Goal: Communication & Community: Answer question/provide support

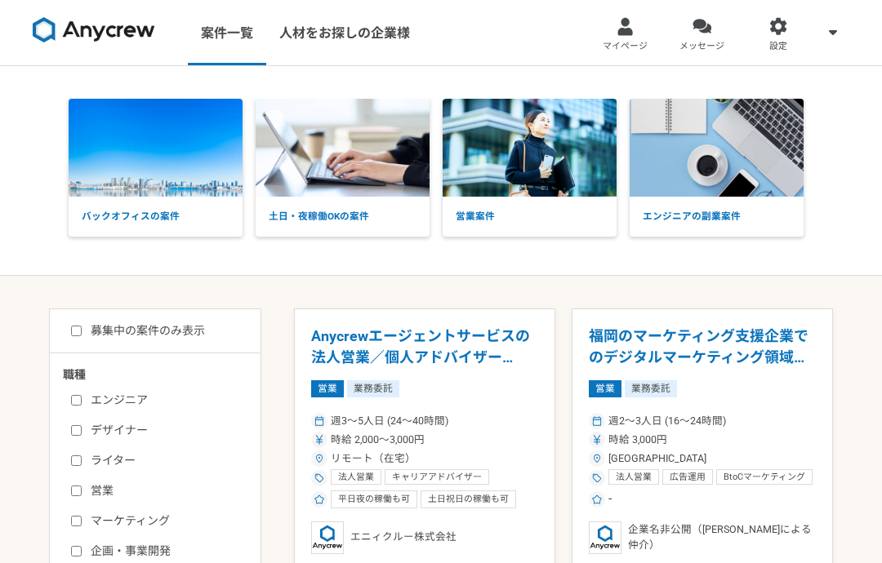
click at [706, 27] on div at bounding box center [701, 26] width 19 height 19
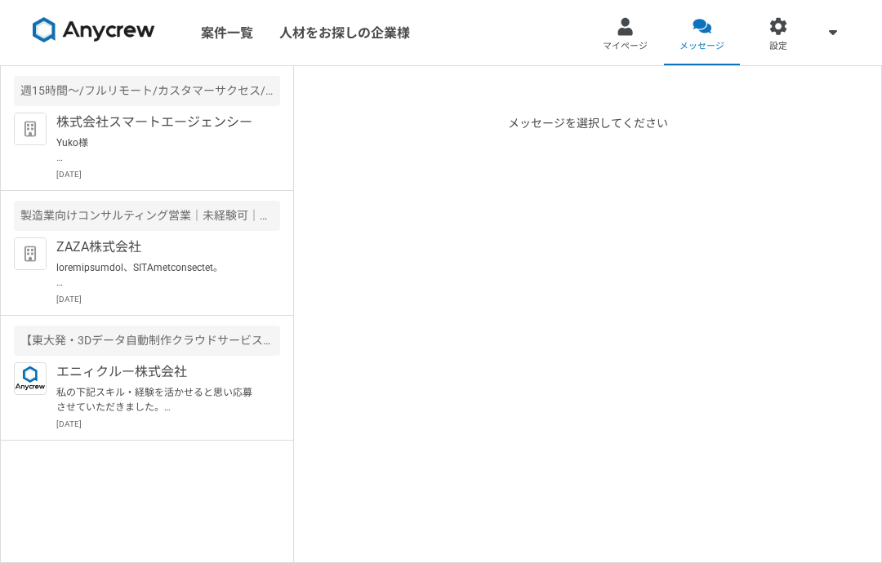
click at [202, 138] on p "Yuko様 ご回答ありがとうございます。 ぜひ一度弊社の担当と面談の機会をいただけますと幸いです。 下記のURLにて面談のご調整をよろしくお願いいたします。 …" at bounding box center [157, 150] width 202 height 29
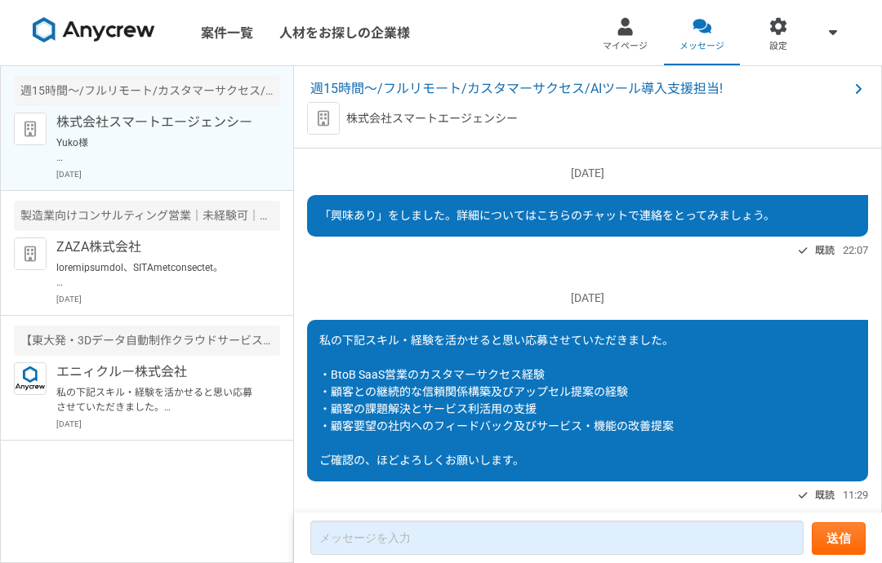
scroll to position [299, 0]
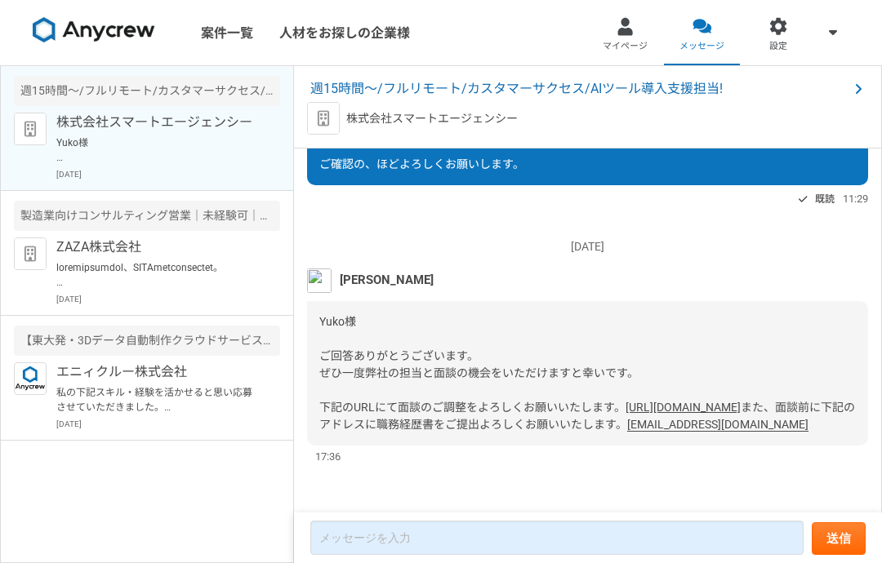
click at [625, 414] on link "[URL][DOMAIN_NAME]" at bounding box center [682, 407] width 115 height 13
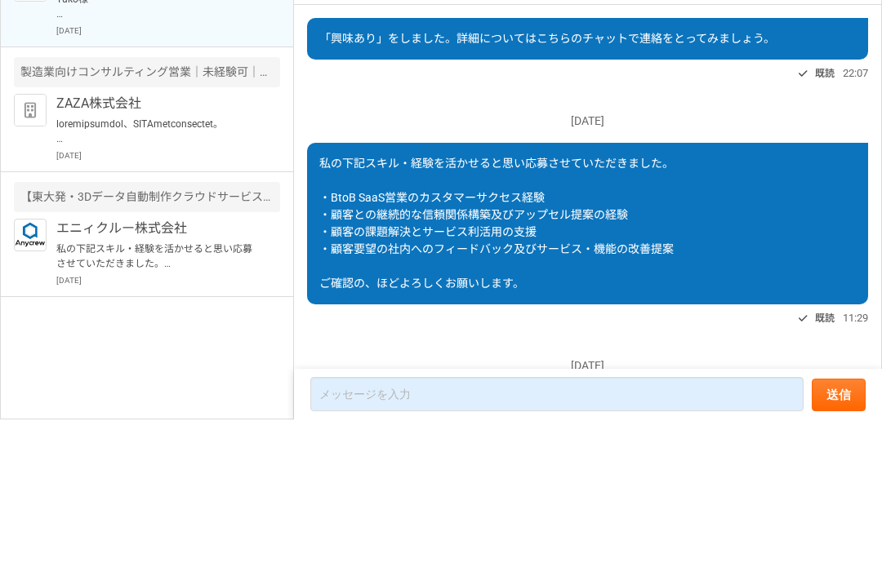
scroll to position [19, 0]
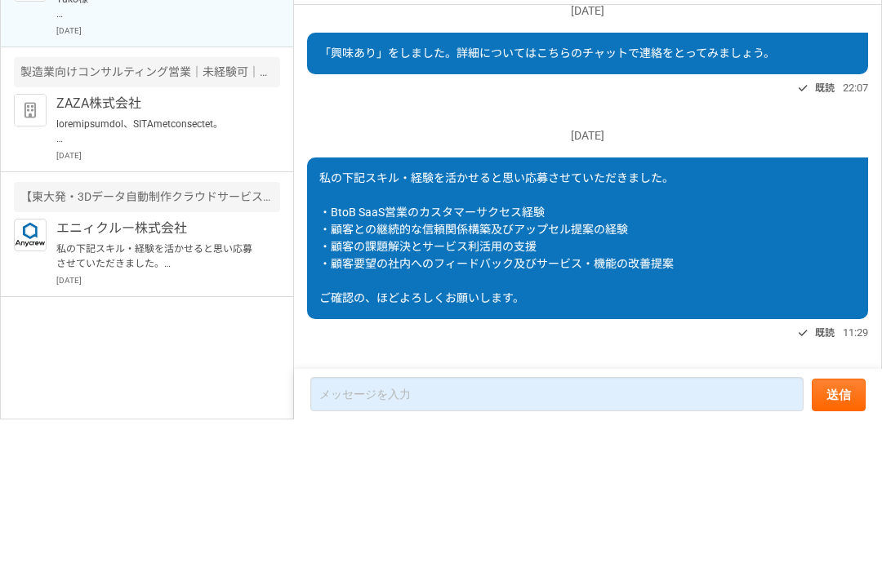
click at [202, 385] on p "私の下記スキル・経験を活かせると思い応募させていただきました。 ・BtoB SaaS営業のセールスマーケティングの戦略立案及び実行経験 ・企業規模、業界を問わ…" at bounding box center [157, 399] width 202 height 29
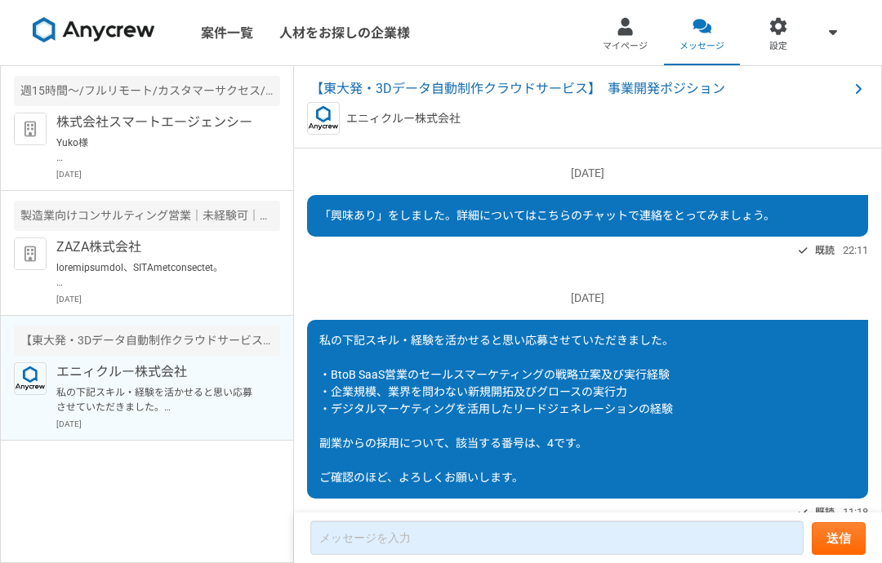
click at [193, 139] on p "Yuko様 ご回答ありがとうございます。 ぜひ一度弊社の担当と面談の機会をいただけますと幸いです。 下記のURLにて面談のご調整をよろしくお願いいたします。 …" at bounding box center [157, 150] width 202 height 29
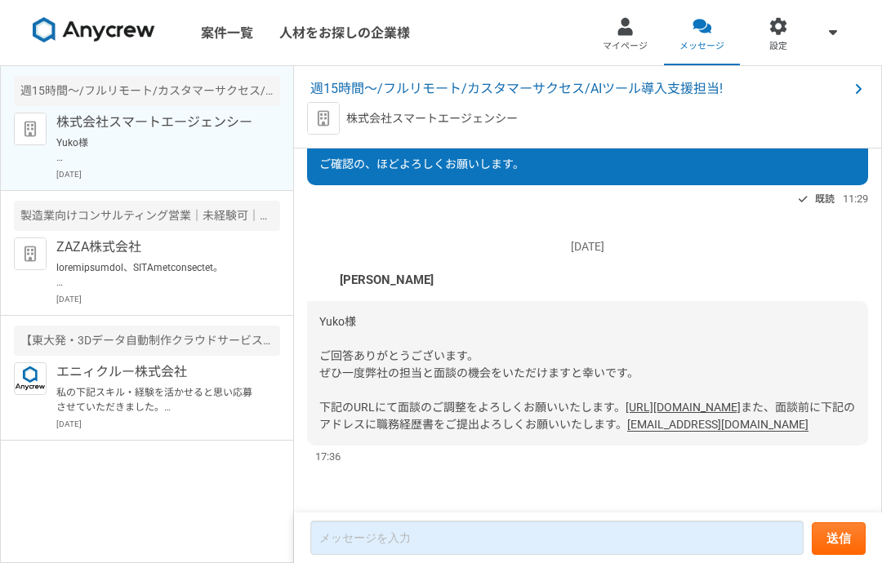
scroll to position [65, 0]
